Goal: Transaction & Acquisition: Download file/media

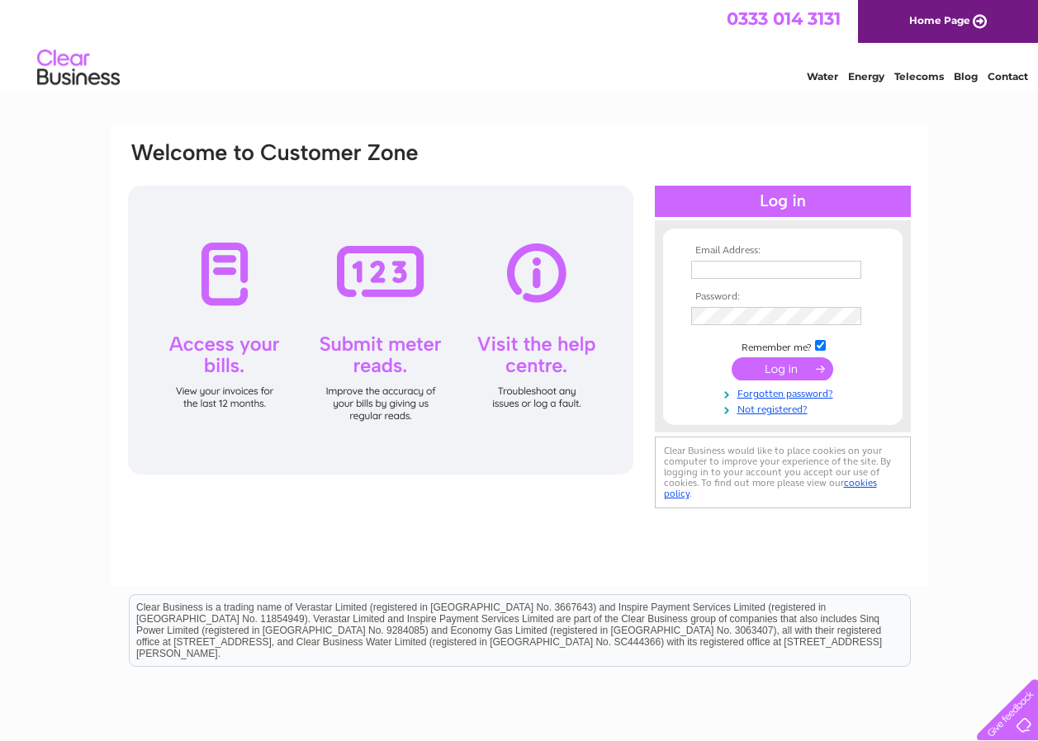
click at [745, 270] on input "text" at bounding box center [776, 270] width 170 height 18
type input "hurtiso@aol.com"
click at [731, 359] on input "submit" at bounding box center [782, 370] width 102 height 23
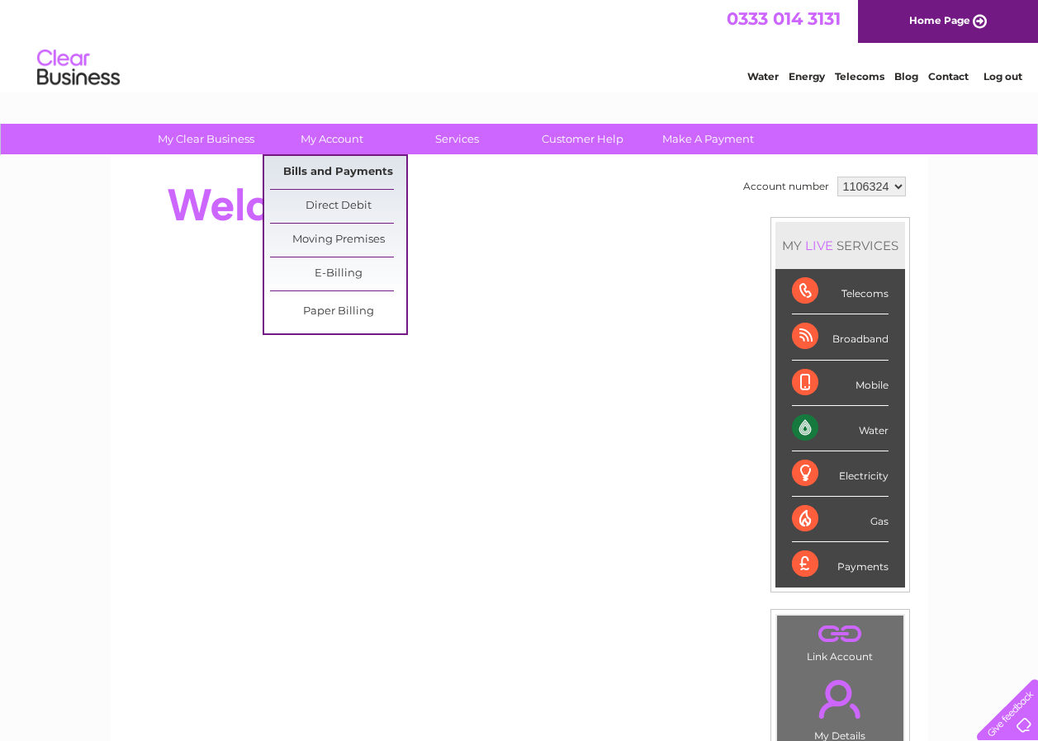
click at [346, 173] on link "Bills and Payments" at bounding box center [338, 172] width 136 height 33
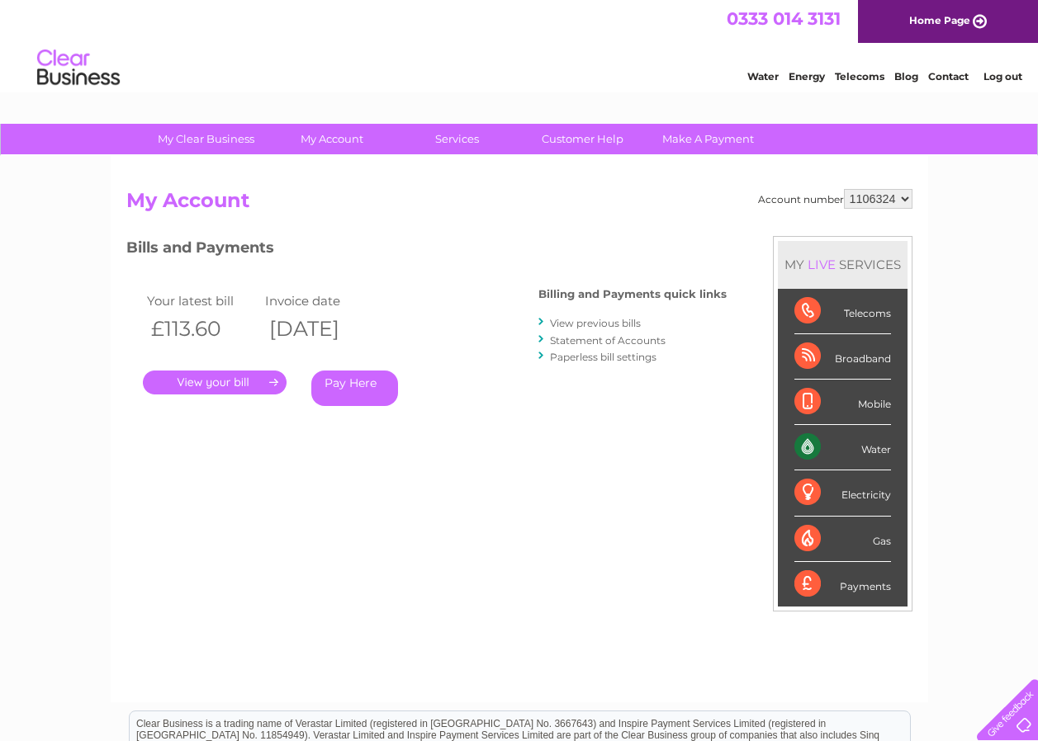
click at [213, 386] on link "." at bounding box center [215, 383] width 144 height 24
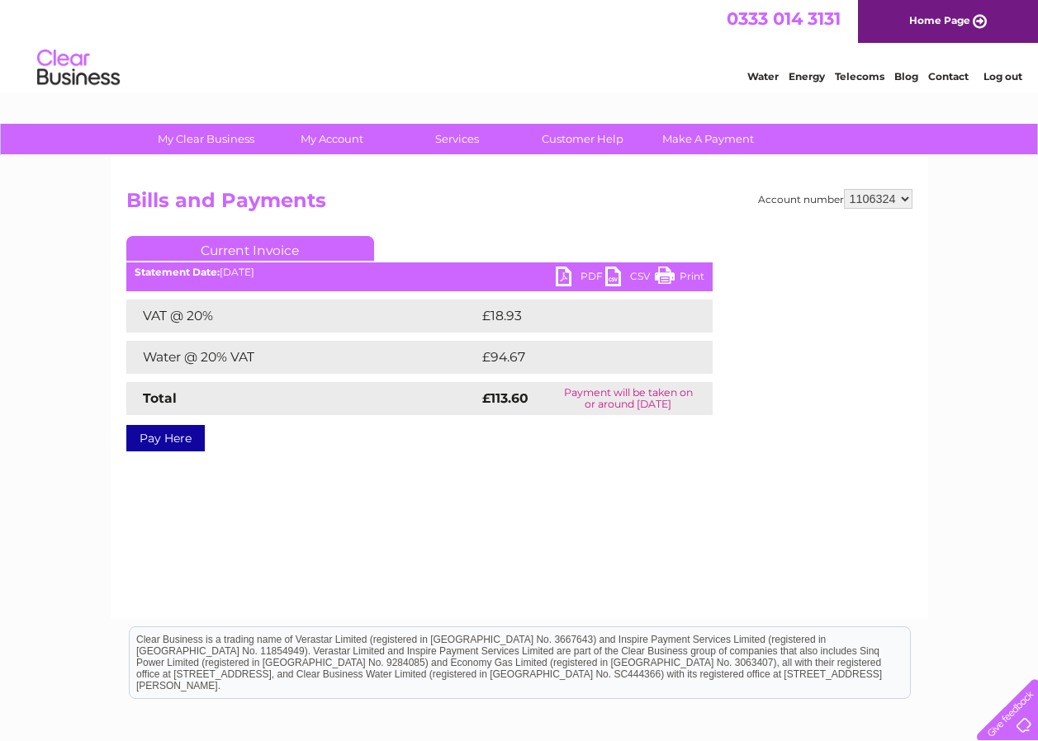
click at [566, 275] on link "PDF" at bounding box center [581, 279] width 50 height 24
